Goal: Navigation & Orientation: Find specific page/section

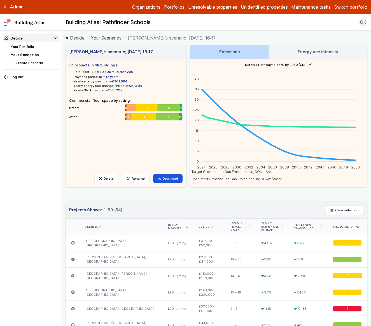
click at [343, 8] on button "Switch portfolio" at bounding box center [350, 7] width 33 height 7
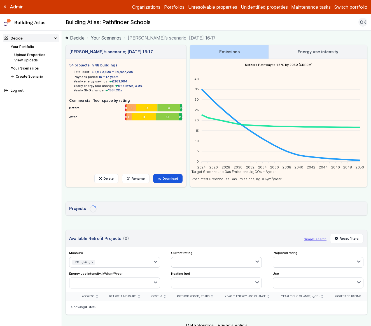
click at [354, 8] on button "Switch portfolio" at bounding box center [350, 7] width 33 height 7
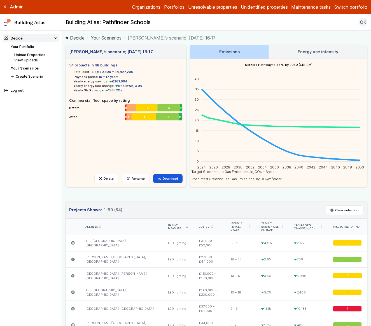
click at [0, 0] on button "University of Brighton" at bounding box center [0, 0] width 0 height 0
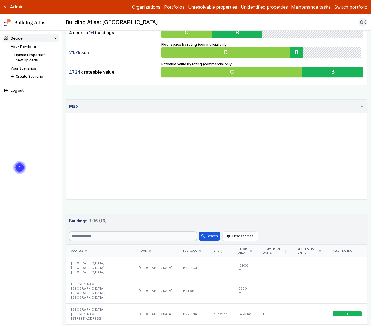
scroll to position [218, 0]
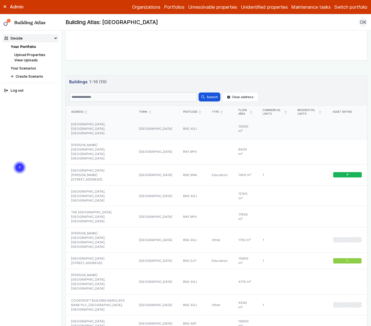
click at [106, 128] on div "HUXLEY BUILDING, UNIVERSITY OF BRIGHTON, LEWES ROAD" at bounding box center [100, 128] width 68 height 21
click at [106, 126] on div "HUXLEY BUILDING, UNIVERSITY OF BRIGHTON, LEWES ROAD" at bounding box center [100, 128] width 68 height 21
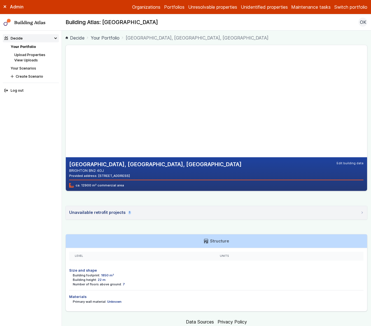
click at [254, 195] on div "HUXLEY BUILDING, UNIVERSITY OF BRIGHTON, LEWES ROAD BRIGHTON BN2 4GJ Provided a…" at bounding box center [217, 178] width 302 height 266
drag, startPoint x: 107, startPoint y: 136, endPoint x: 116, endPoint y: 95, distance: 42.6
click at [66, 95] on gmp-map-3d at bounding box center [66, 101] width 0 height 112
drag, startPoint x: 87, startPoint y: 99, endPoint x: 73, endPoint y: 91, distance: 15.7
click at [66, 92] on gmp-map-3d at bounding box center [66, 101] width 0 height 112
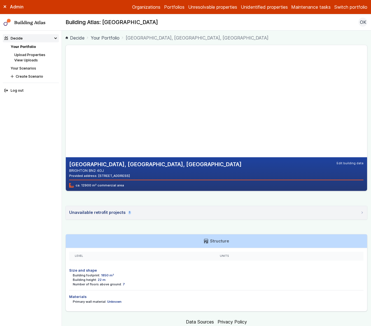
drag, startPoint x: 150, startPoint y: 81, endPoint x: 127, endPoint y: 102, distance: 31.4
click at [66, 102] on gmp-map-3d at bounding box center [66, 101] width 0 height 112
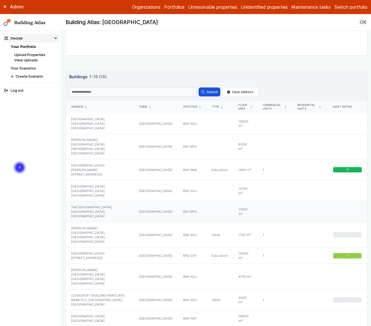
scroll to position [255, 0]
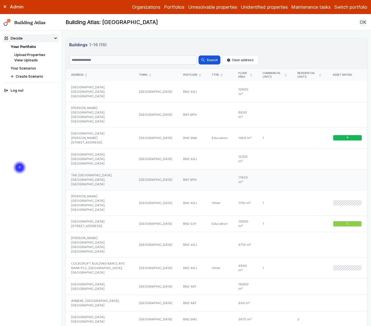
click at [104, 169] on div "THE CHECKLAND BUILDING, UNIVERSITY OF BRIGHTON, VILLAGE WAY" at bounding box center [100, 179] width 68 height 21
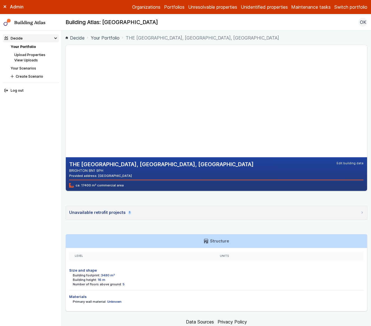
drag, startPoint x: 122, startPoint y: 131, endPoint x: 154, endPoint y: 123, distance: 32.2
click at [66, 123] on gmp-map-3d at bounding box center [66, 101] width 0 height 112
drag, startPoint x: 145, startPoint y: 131, endPoint x: 172, endPoint y: 143, distance: 29.8
click at [66, 143] on gmp-map-3d at bounding box center [66, 101] width 0 height 112
drag, startPoint x: 94, startPoint y: 115, endPoint x: 113, endPoint y: 103, distance: 22.2
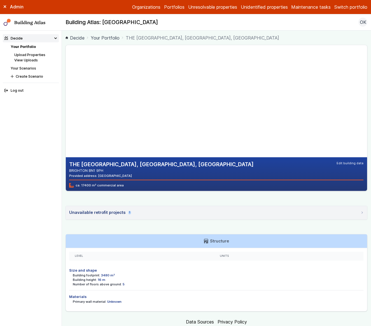
click at [66, 103] on gmp-map-3d at bounding box center [66, 101] width 0 height 112
drag, startPoint x: 98, startPoint y: 96, endPoint x: 151, endPoint y: 113, distance: 55.6
click at [66, 113] on gmp-map-3d at bounding box center [66, 101] width 0 height 112
drag, startPoint x: 148, startPoint y: 132, endPoint x: 147, endPoint y: 147, distance: 14.6
click at [66, 147] on gmp-map-3d at bounding box center [66, 101] width 0 height 112
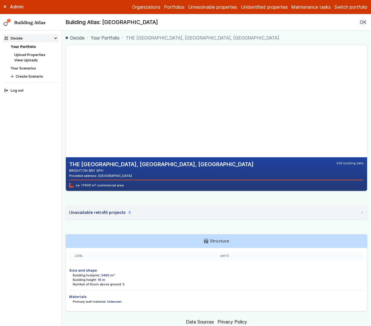
drag, startPoint x: 192, startPoint y: 135, endPoint x: 127, endPoint y: 124, distance: 66.2
click at [66, 124] on gmp-map-3d at bounding box center [66, 101] width 0 height 112
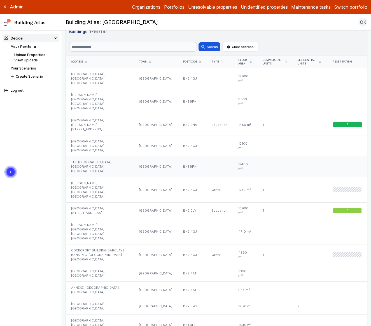
scroll to position [310, 0]
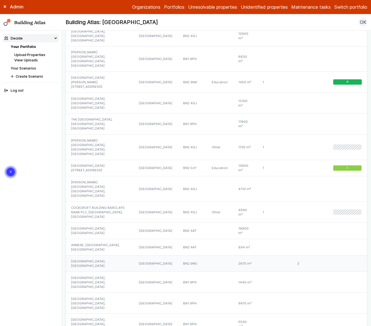
click at [100, 255] on div "PHOENIX BREWERY HALLS BLOCK C, SOUTHOVER STREET" at bounding box center [100, 263] width 68 height 17
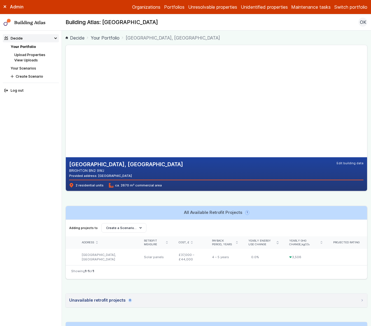
drag, startPoint x: 122, startPoint y: 150, endPoint x: 131, endPoint y: 78, distance: 72.9
click at [66, 78] on gmp-map-3d at bounding box center [66, 101] width 0 height 112
drag, startPoint x: 126, startPoint y: 122, endPoint x: 167, endPoint y: 160, distance: 55.7
click at [66, 157] on gmp-map-3d at bounding box center [66, 101] width 0 height 112
drag, startPoint x: 185, startPoint y: 101, endPoint x: 158, endPoint y: 118, distance: 31.9
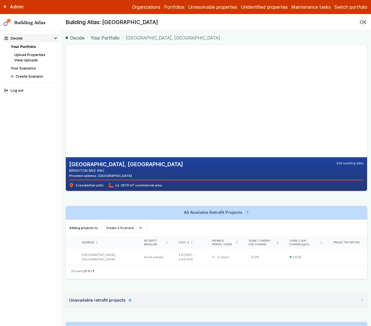
click at [66, 118] on gmp-map-3d at bounding box center [66, 101] width 0 height 112
drag, startPoint x: 156, startPoint y: 148, endPoint x: 166, endPoint y: 121, distance: 29.0
click at [66, 121] on gmp-map-3d at bounding box center [66, 101] width 0 height 112
